Goal: Find specific page/section: Find specific page/section

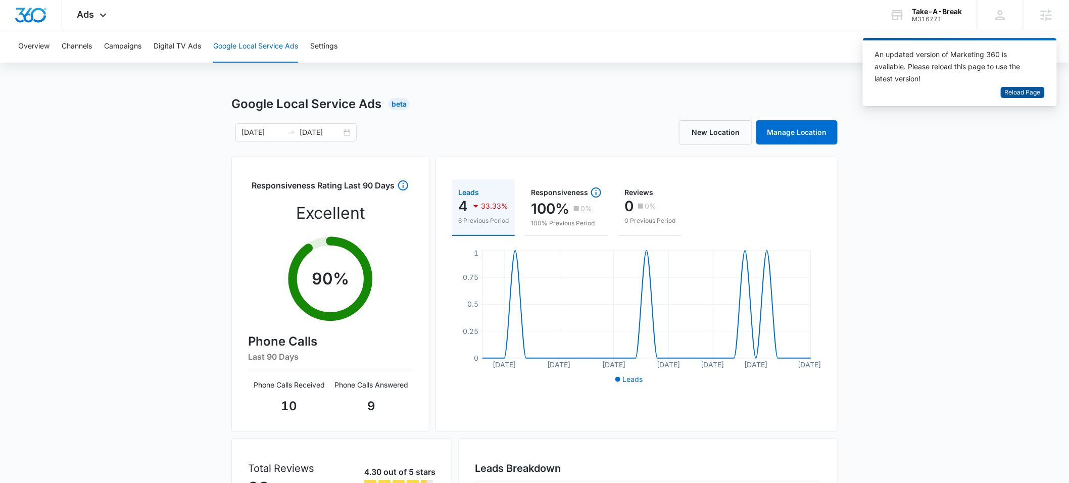
click at [1013, 90] on span "Reload Page" at bounding box center [1023, 93] width 36 height 10
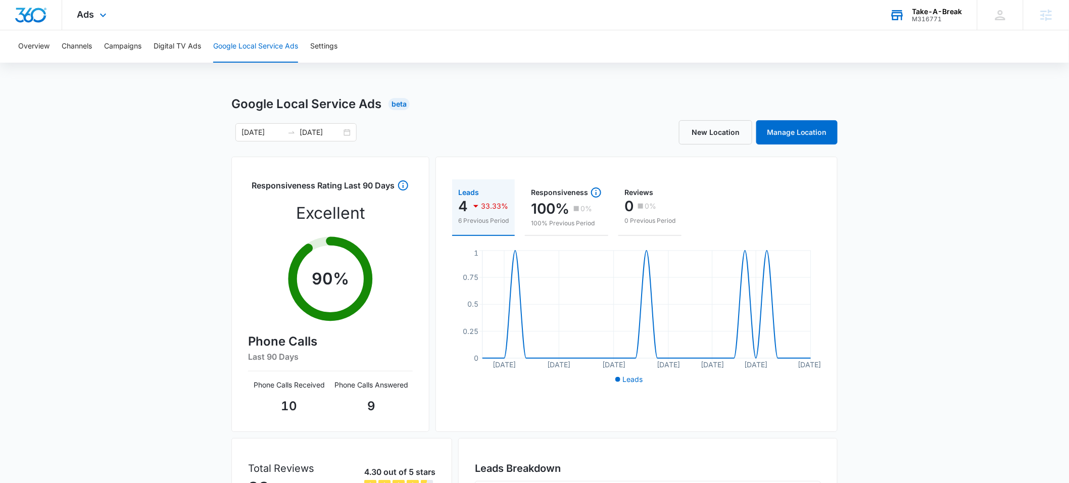
click at [932, 18] on div "M316771" at bounding box center [937, 19] width 50 height 7
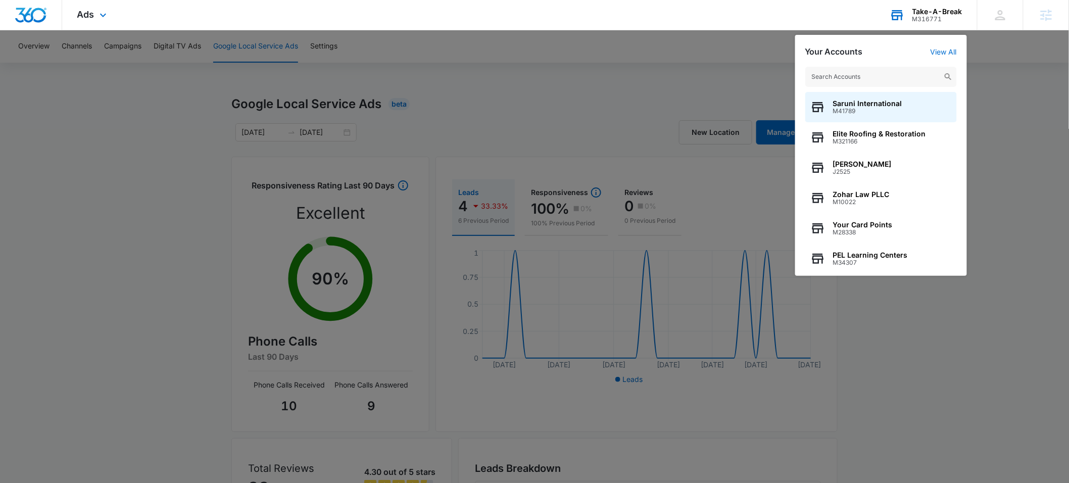
click at [870, 71] on input "text" at bounding box center [881, 77] width 152 height 20
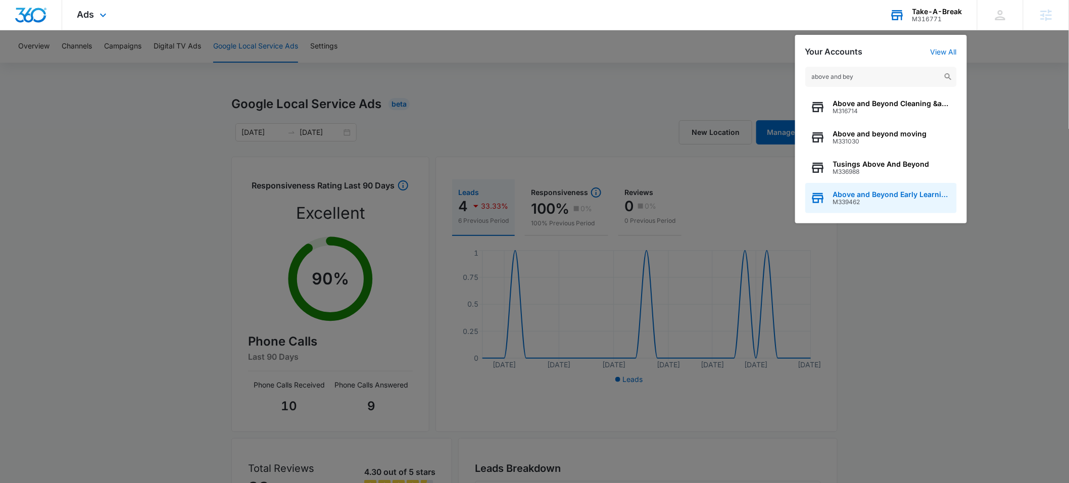
type input "above and bey"
click at [873, 193] on span "Above and Beyond Early Learning Academy" at bounding box center [892, 194] width 119 height 8
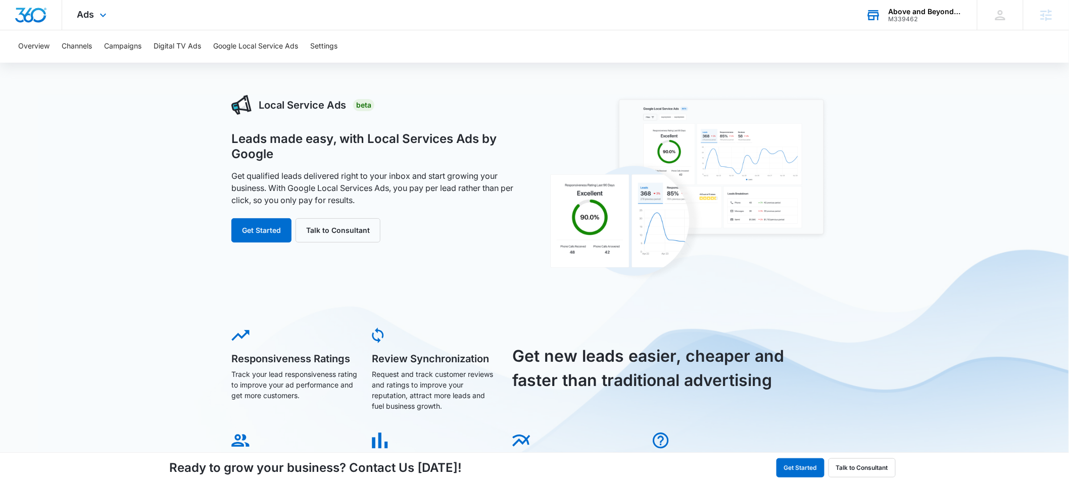
click at [921, 16] on div "M339462" at bounding box center [926, 19] width 74 height 7
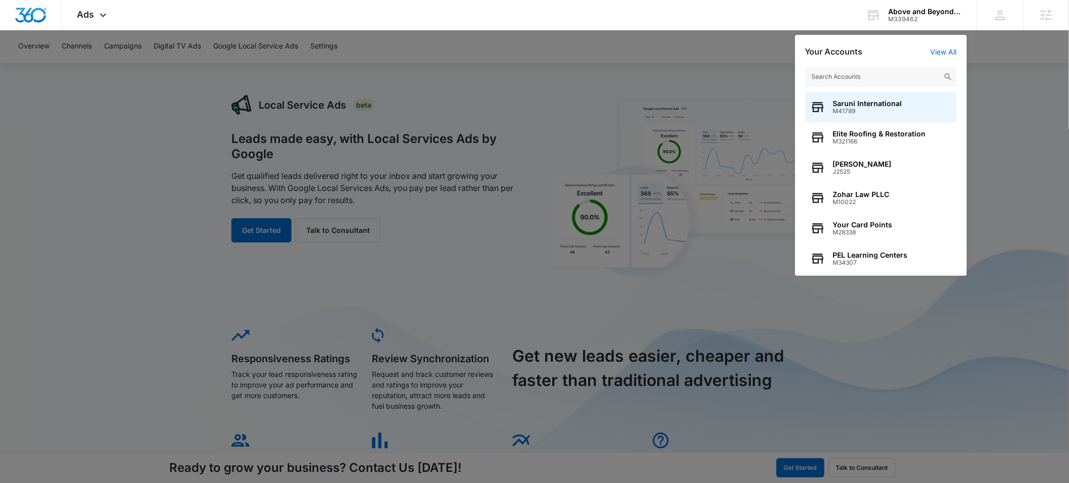
click at [860, 77] on input "text" at bounding box center [881, 77] width 152 height 20
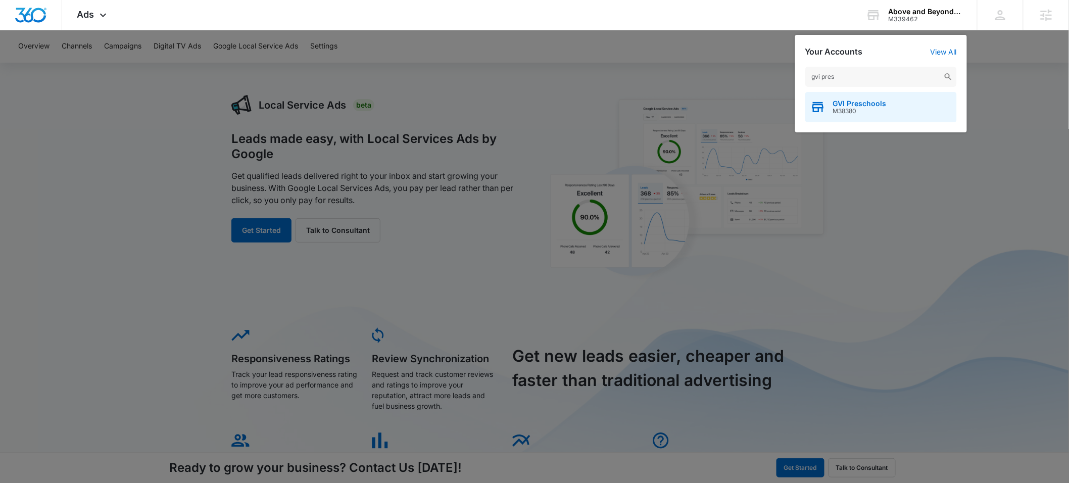
type input "gvi pres"
click at [861, 108] on span "M38380" at bounding box center [860, 111] width 54 height 7
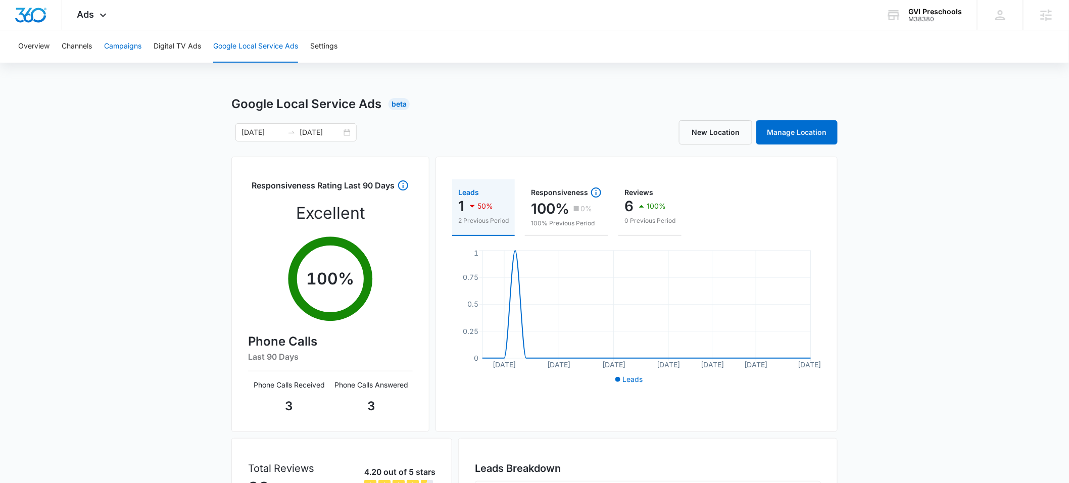
click at [125, 51] on button "Campaigns" at bounding box center [122, 46] width 37 height 32
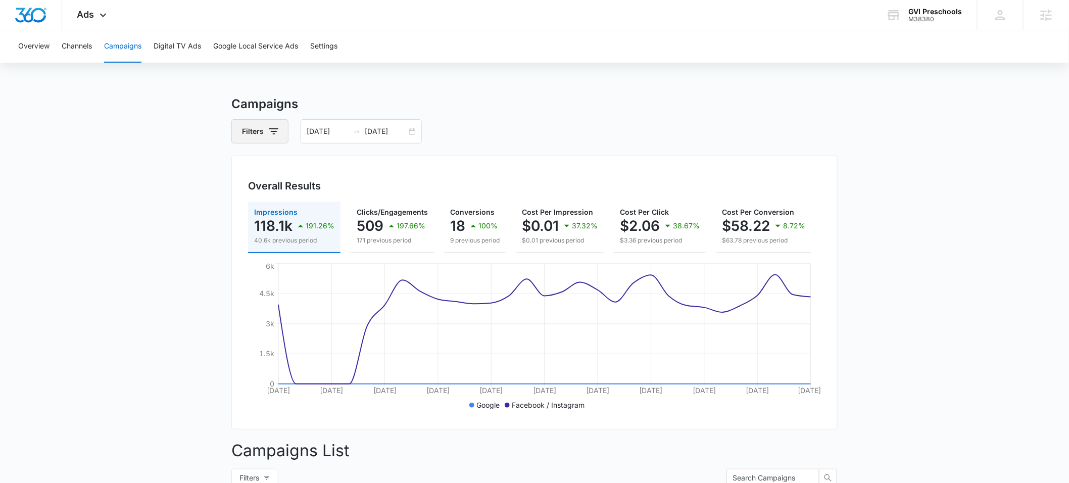
click at [271, 136] on icon "button" at bounding box center [274, 131] width 12 height 12
click at [349, 171] on icon "Show Channel filters" at bounding box center [352, 168] width 12 height 12
click at [251, 207] on label "Google" at bounding box center [302, 202] width 116 height 11
click at [245, 202] on input "Google" at bounding box center [244, 202] width 1 height 1
checkbox input "true"
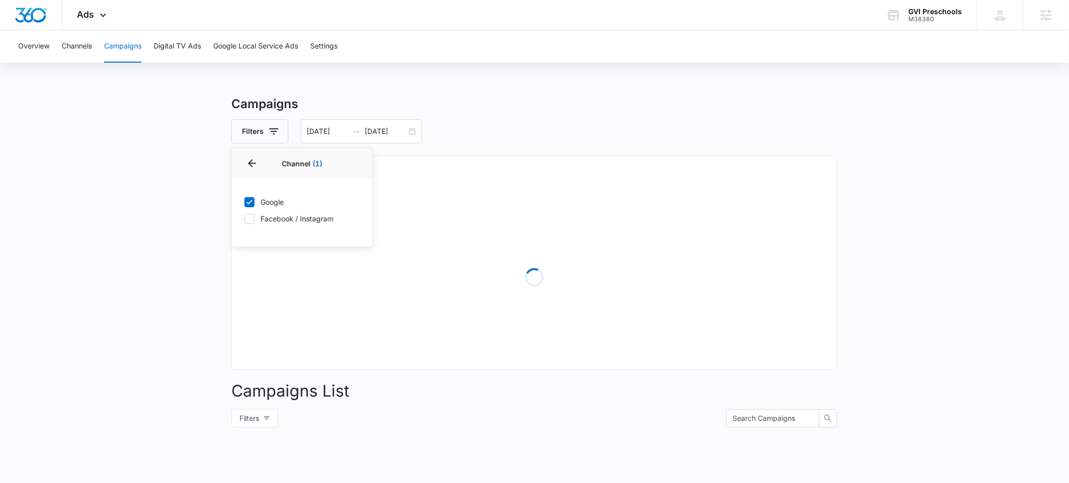
click at [250, 219] on icon at bounding box center [250, 218] width 6 height 5
click at [245, 219] on input "Facebook / Instagram" at bounding box center [244, 218] width 1 height 1
checkbox input "true"
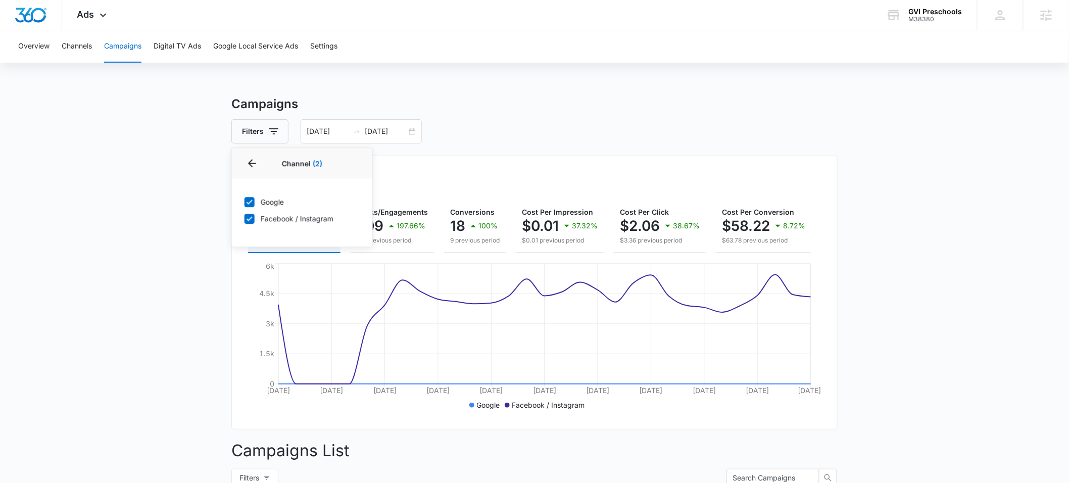
click at [154, 238] on main "Campaigns Filters Channel 2 Channel (2) Google Facebook / Instagram Type Clear …" at bounding box center [534, 434] width 1069 height 678
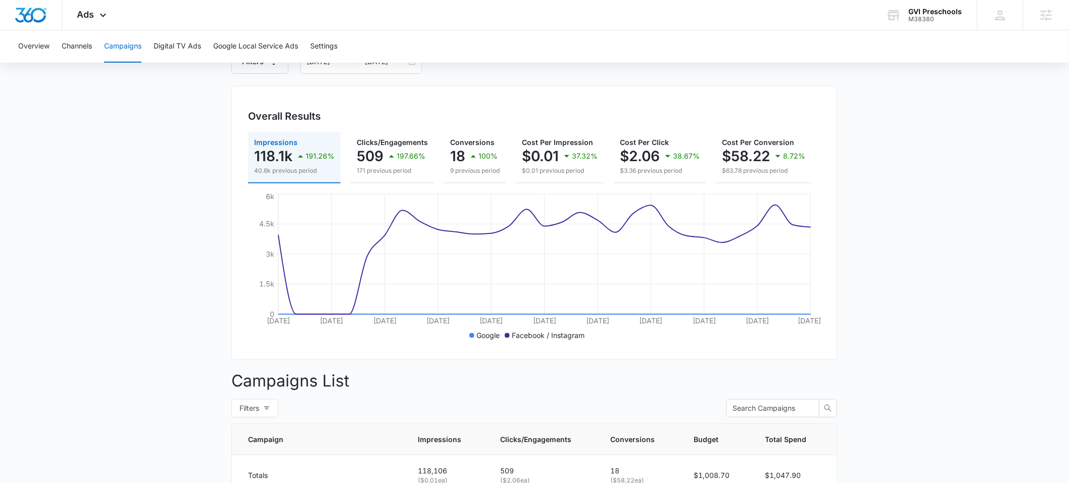
scroll to position [84, 0]
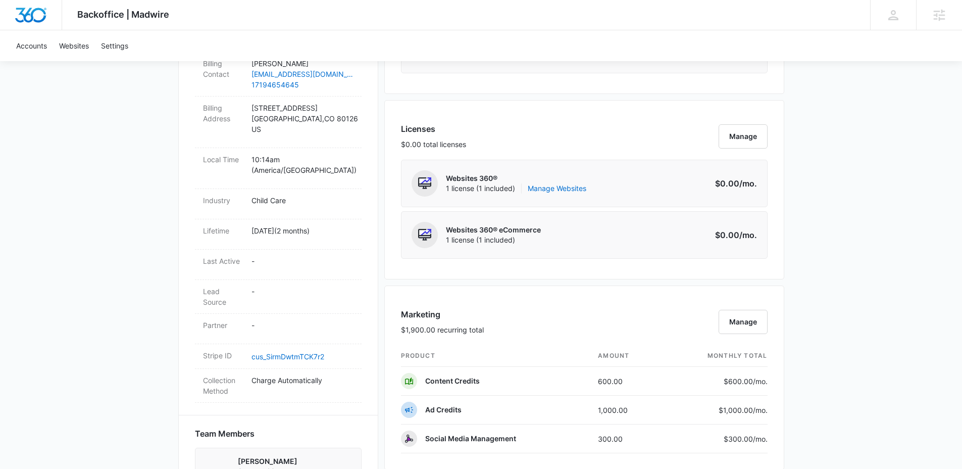
scroll to position [491, 0]
